Goal: Information Seeking & Learning: Learn about a topic

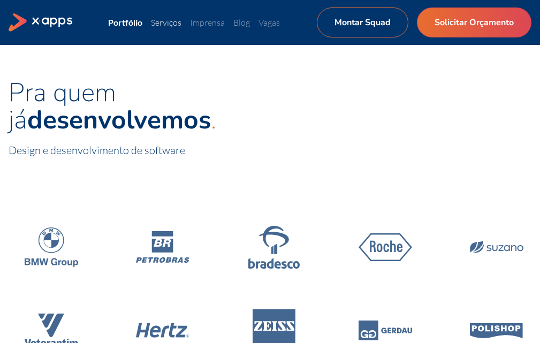
click at [171, 21] on link "Serviços" at bounding box center [166, 22] width 30 height 11
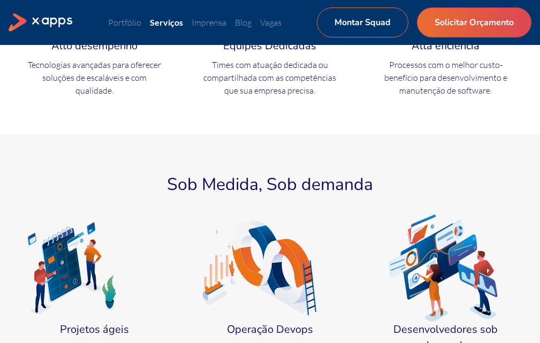
scroll to position [374, 0]
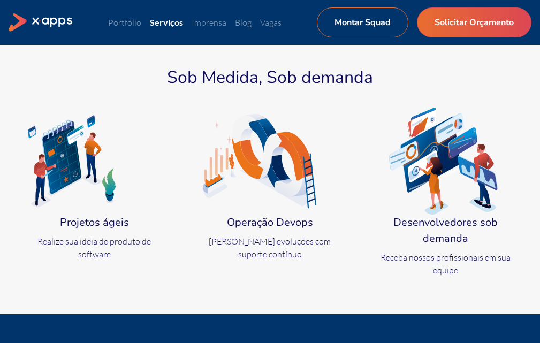
click at [239, 196] on icon at bounding box center [259, 161] width 113 height 107
click at [259, 226] on h4 "Operação Devops" at bounding box center [270, 222] width 134 height 16
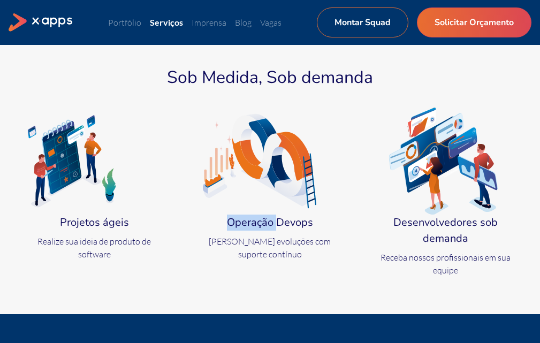
click at [259, 226] on h4 "Operação Devops" at bounding box center [270, 222] width 134 height 16
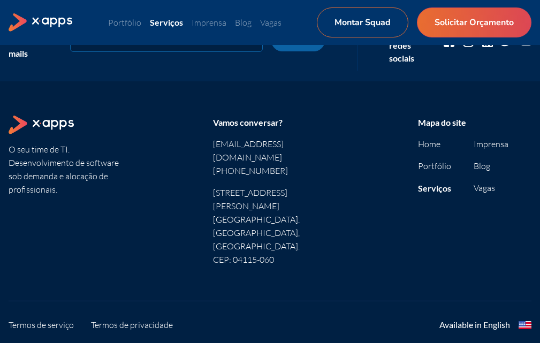
scroll to position [758, 0]
